Goal: Task Accomplishment & Management: Complete application form

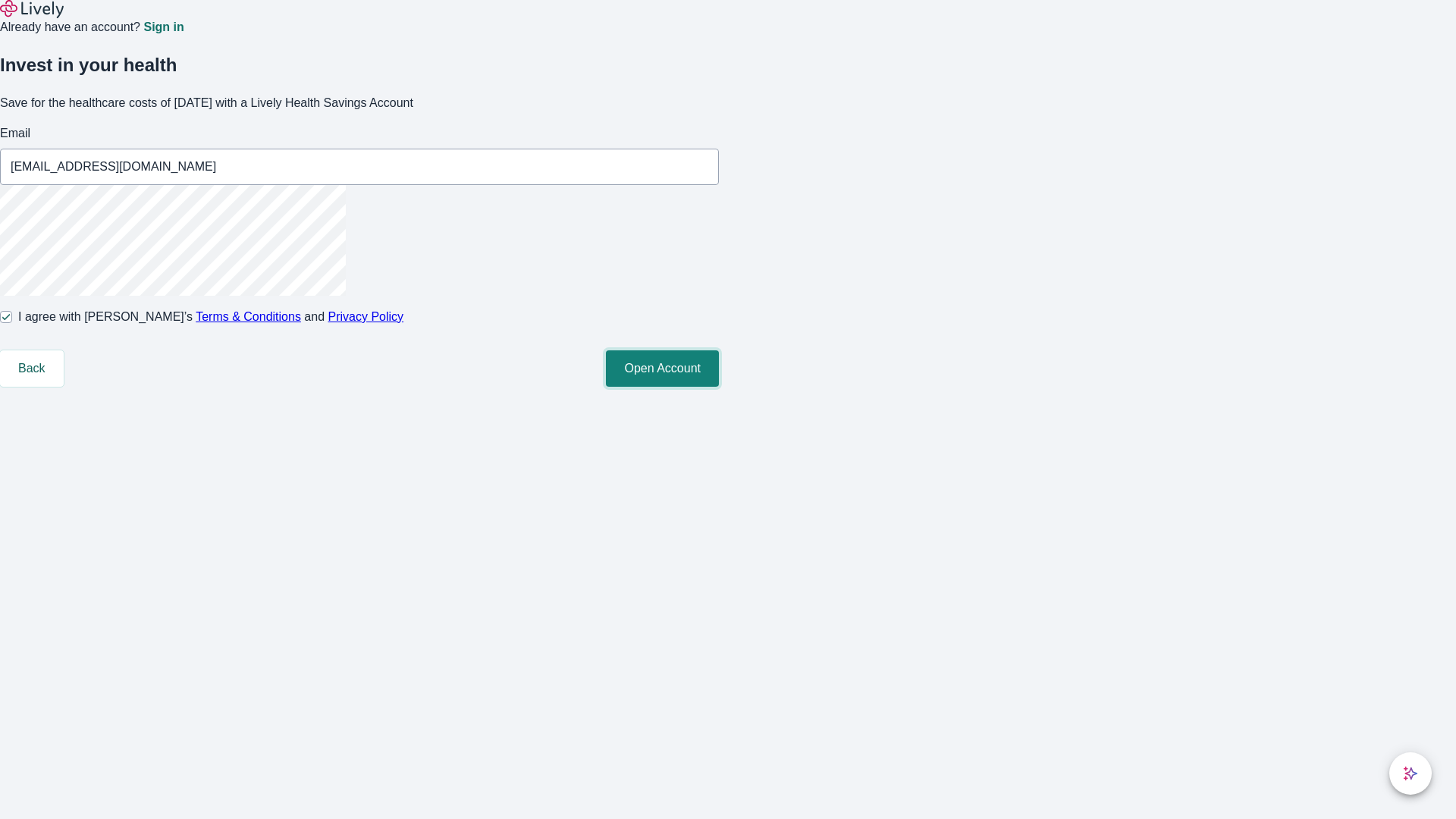
click at [719, 387] on button "Open Account" at bounding box center [662, 369] width 113 height 37
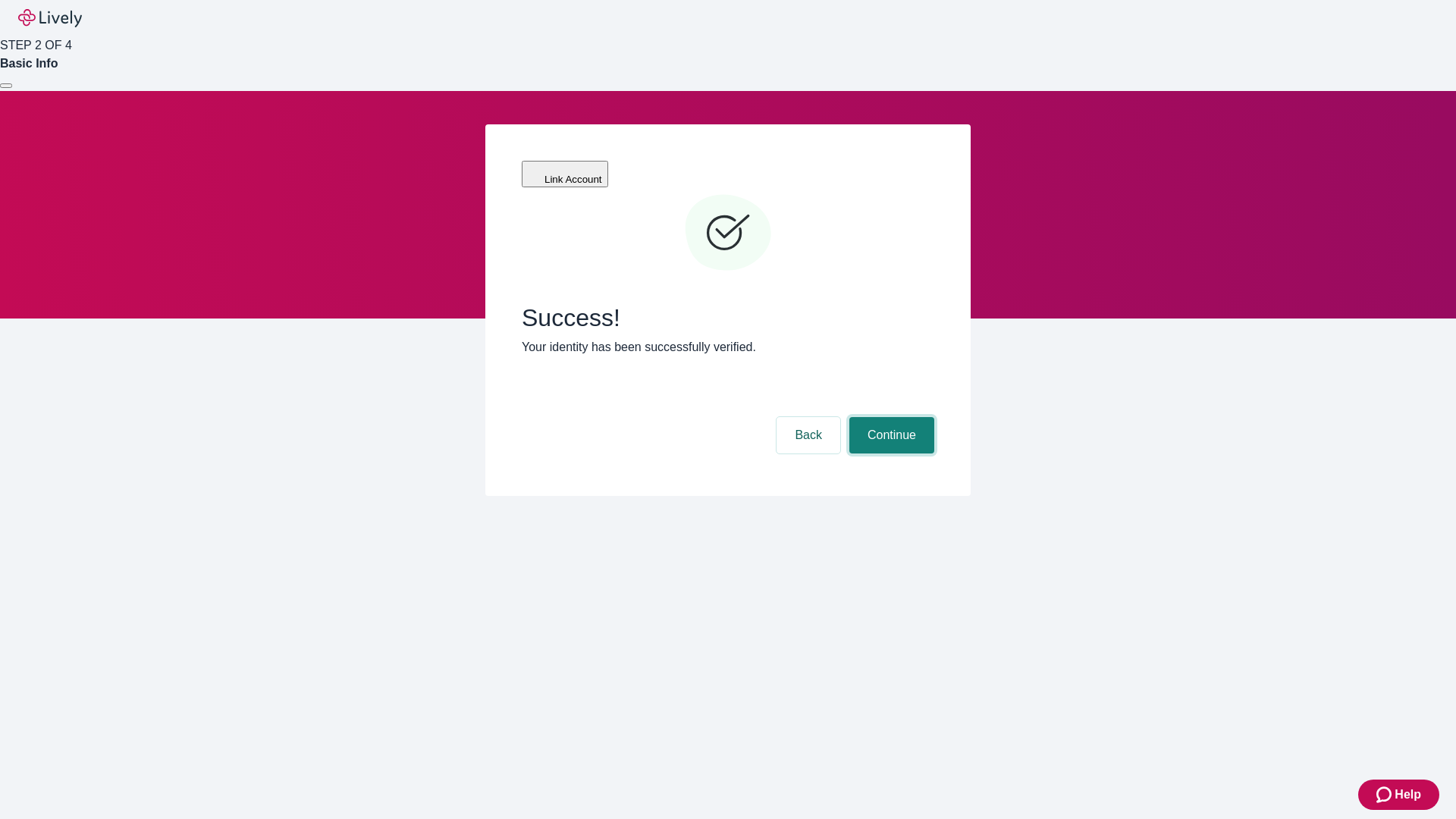
click at [889, 418] on button "Continue" at bounding box center [892, 436] width 85 height 37
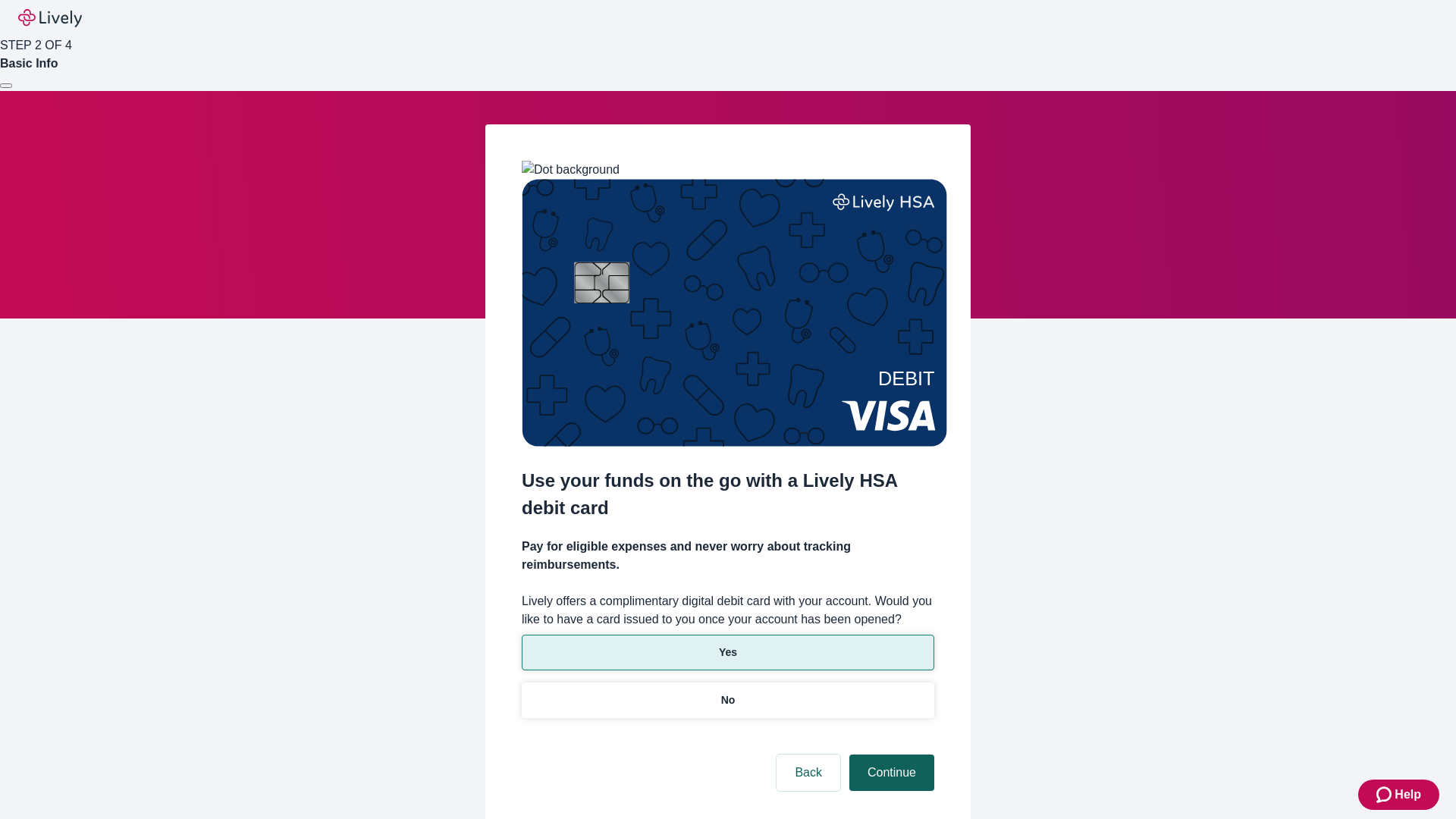
click at [728, 693] on p "No" at bounding box center [728, 701] width 15 height 16
click at [889, 755] on button "Continue" at bounding box center [892, 773] width 85 height 37
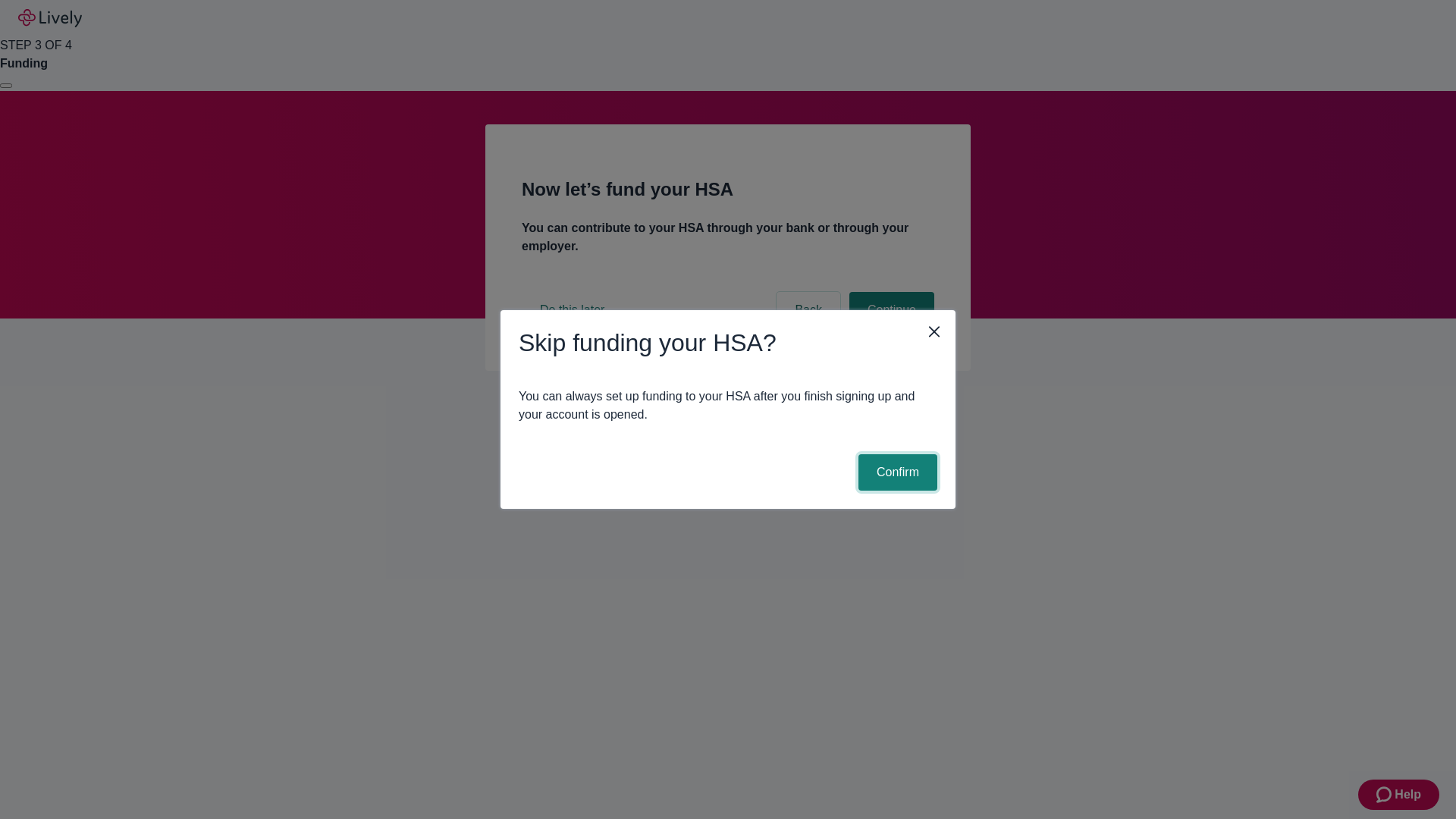
click at [895, 473] on button "Confirm" at bounding box center [897, 473] width 78 height 37
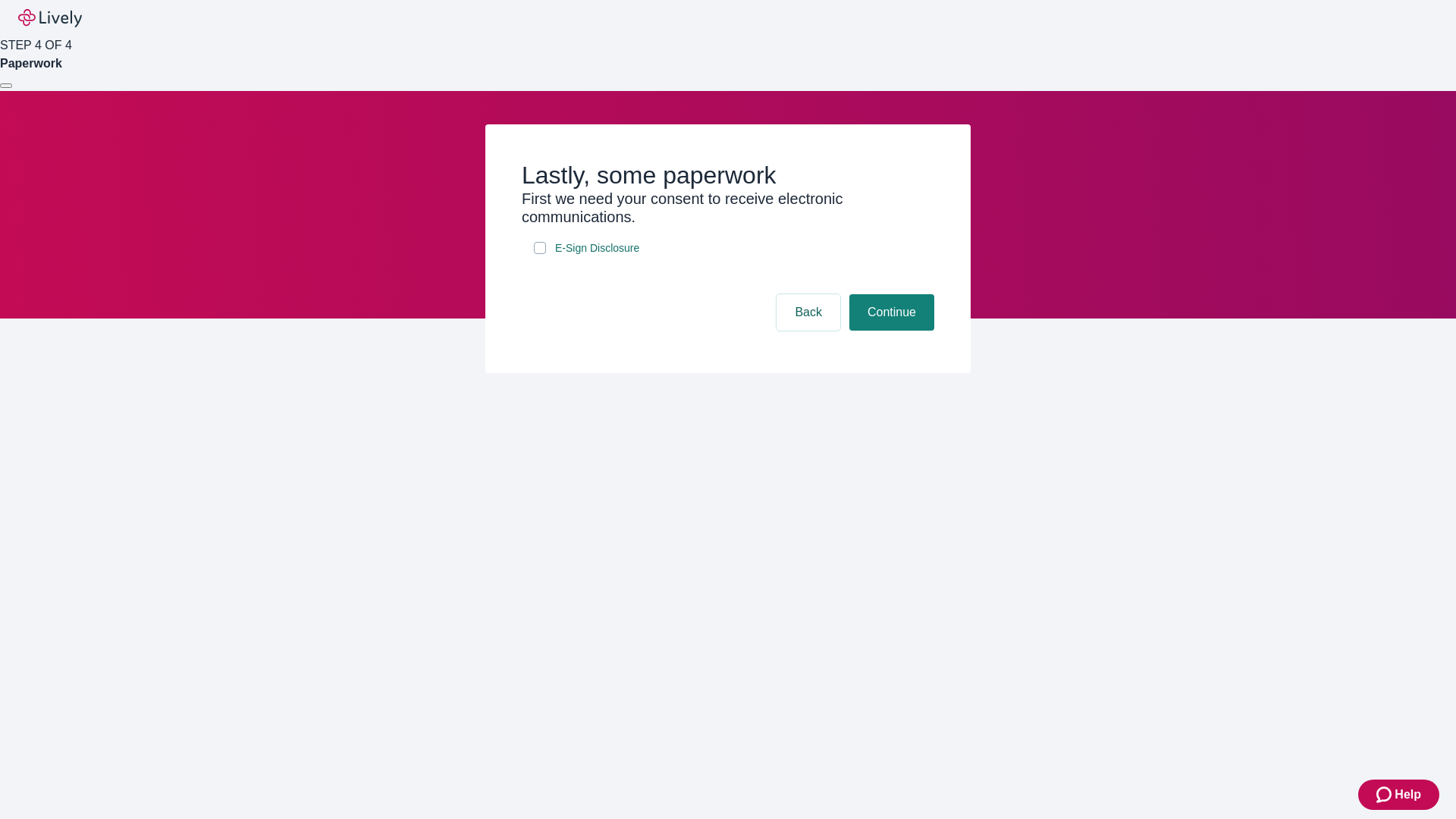
click at [540, 254] on input "E-Sign Disclosure" at bounding box center [540, 248] width 13 height 13
checkbox input "true"
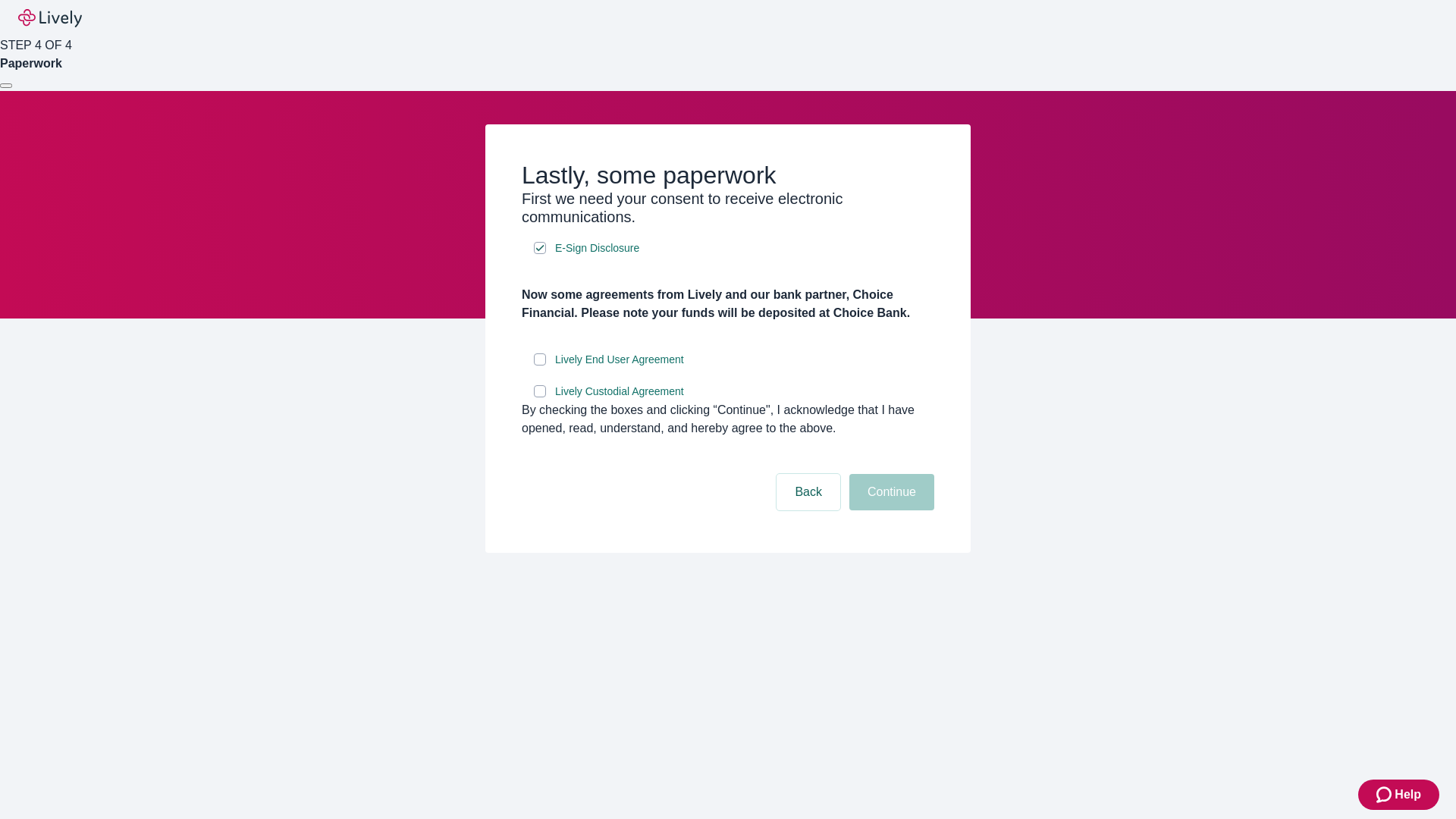
click at [540, 365] on input "Lively End User Agreement" at bounding box center [540, 360] width 13 height 13
checkbox input "true"
click at [540, 397] on input "Lively Custodial Agreement" at bounding box center [540, 392] width 13 height 13
checkbox input "true"
click at [889, 511] on button "Continue" at bounding box center [892, 492] width 85 height 37
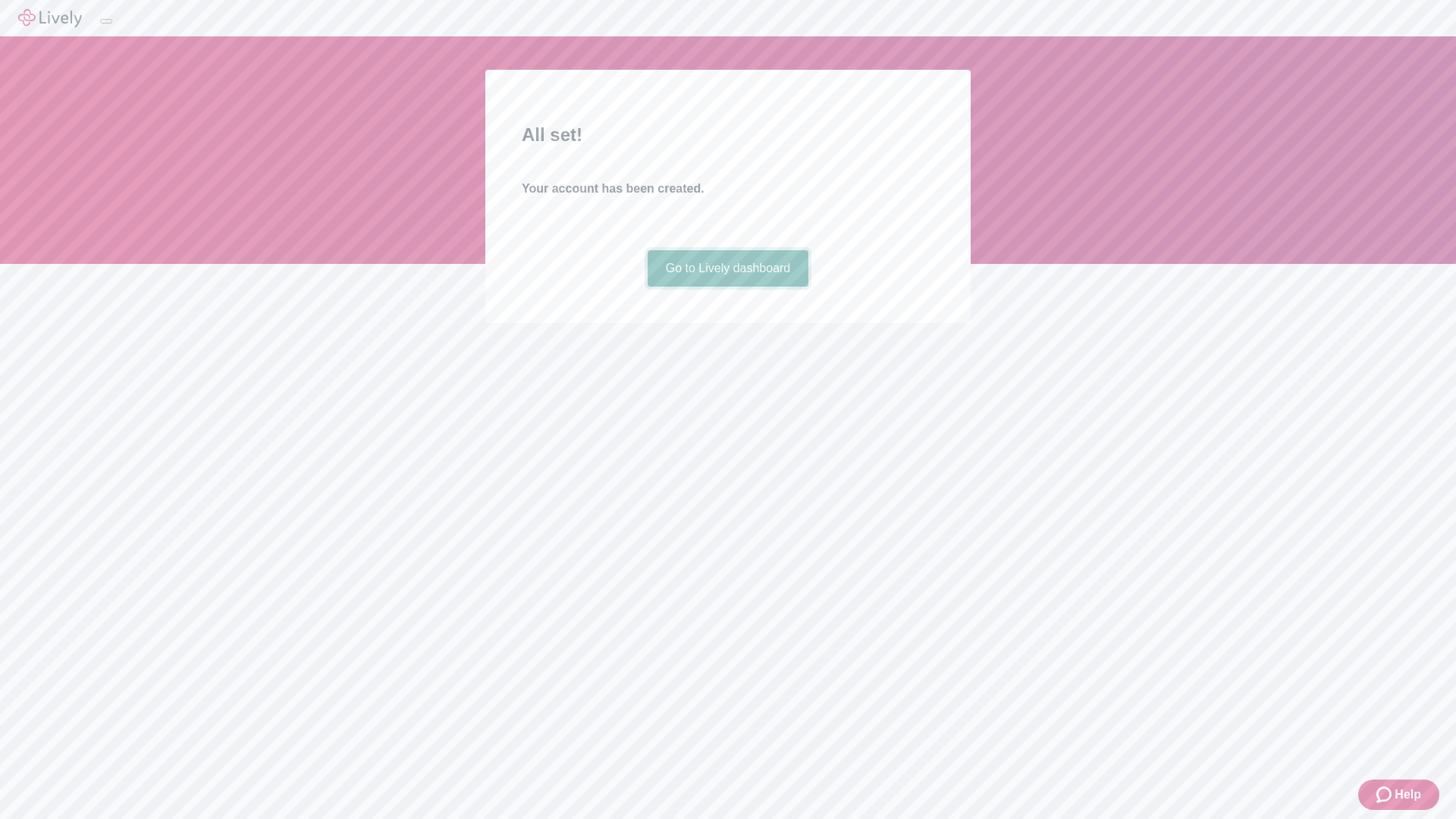
click at [728, 287] on link "Go to Lively dashboard" at bounding box center [728, 268] width 162 height 37
